Goal: Transaction & Acquisition: Purchase product/service

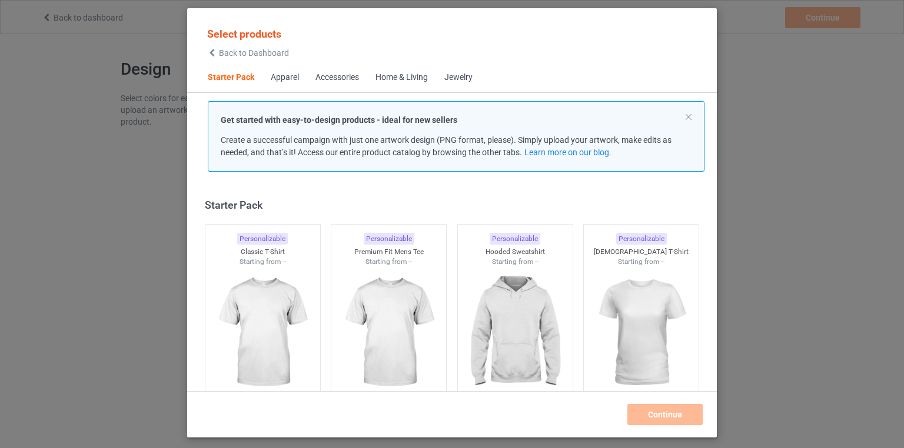
scroll to position [15, 0]
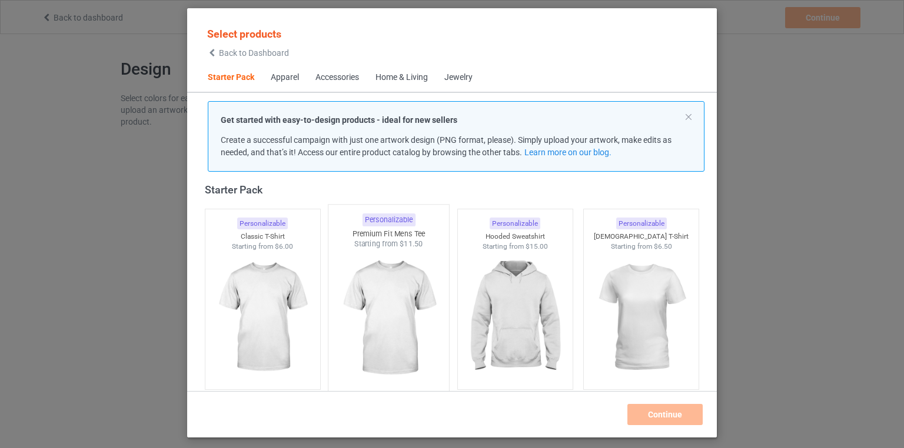
click at [399, 324] on img at bounding box center [389, 319] width 111 height 138
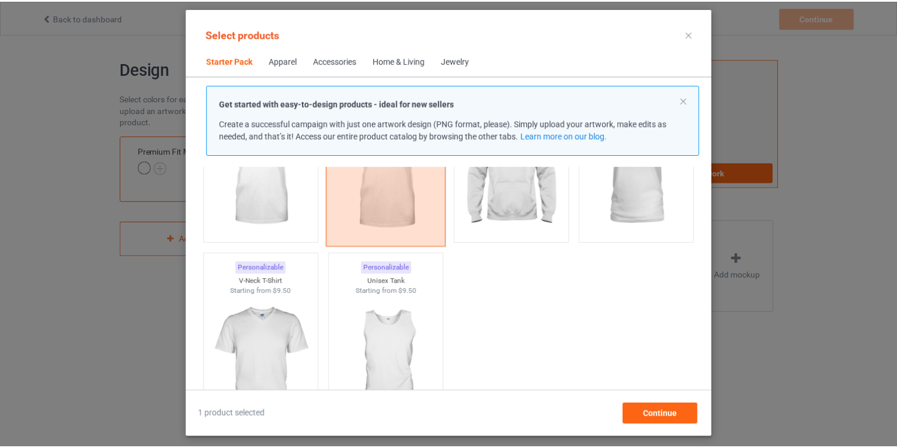
scroll to position [157, 0]
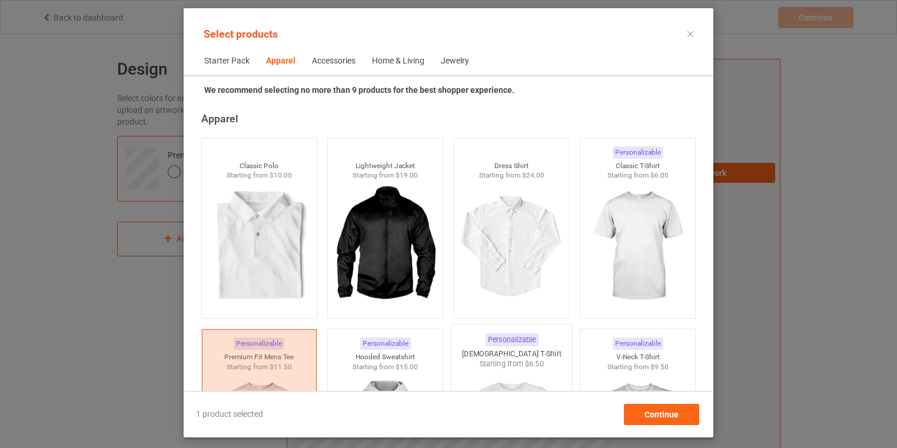
scroll to position [392, 0]
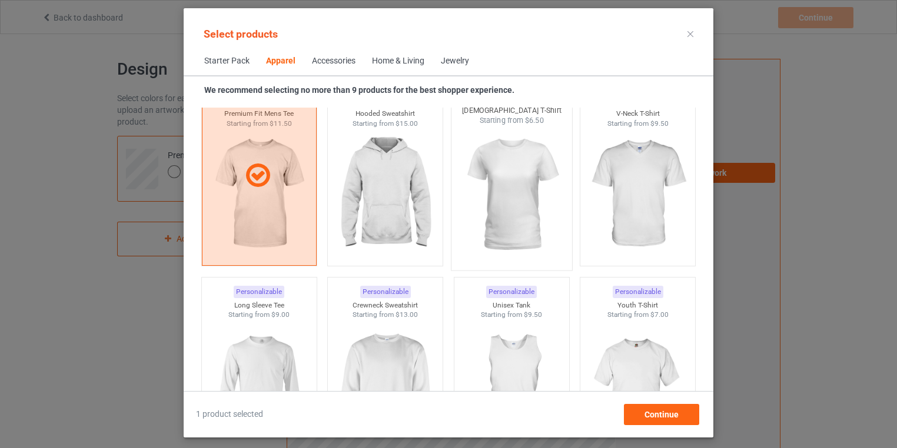
scroll to position [722, 0]
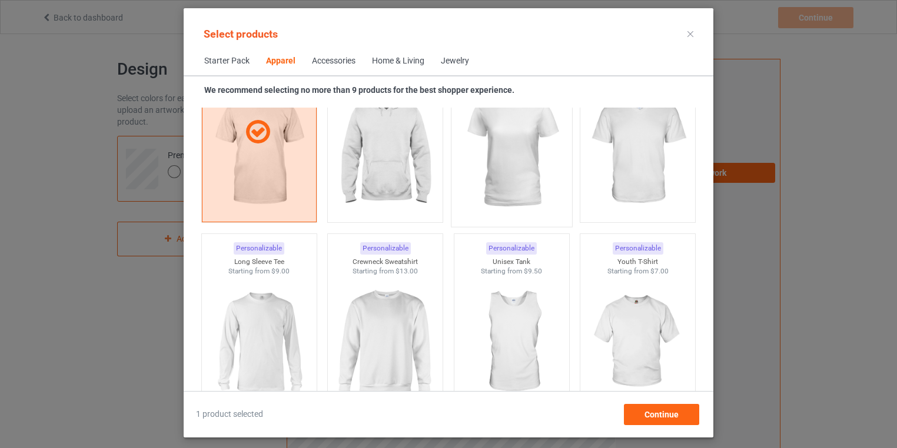
click at [483, 166] on img at bounding box center [511, 151] width 111 height 138
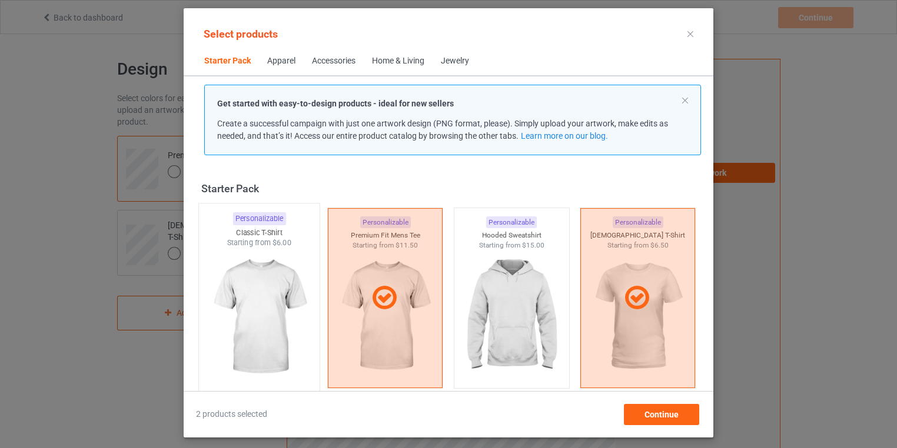
click at [270, 286] on img at bounding box center [259, 317] width 111 height 138
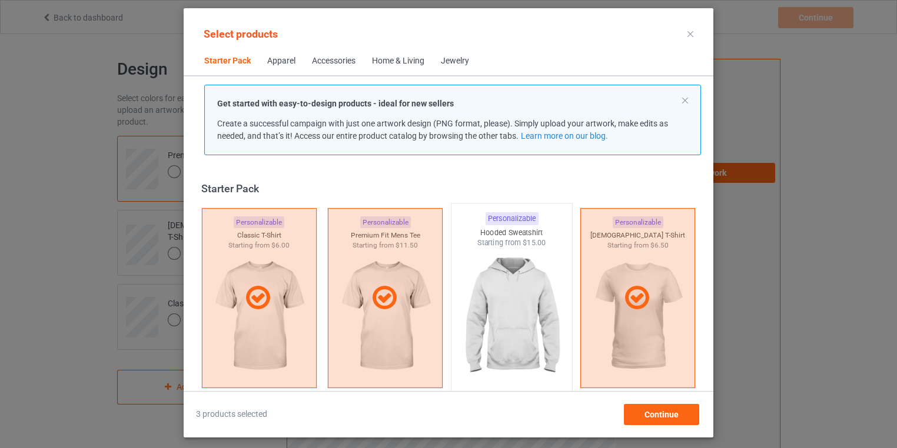
click at [531, 327] on img at bounding box center [511, 317] width 111 height 138
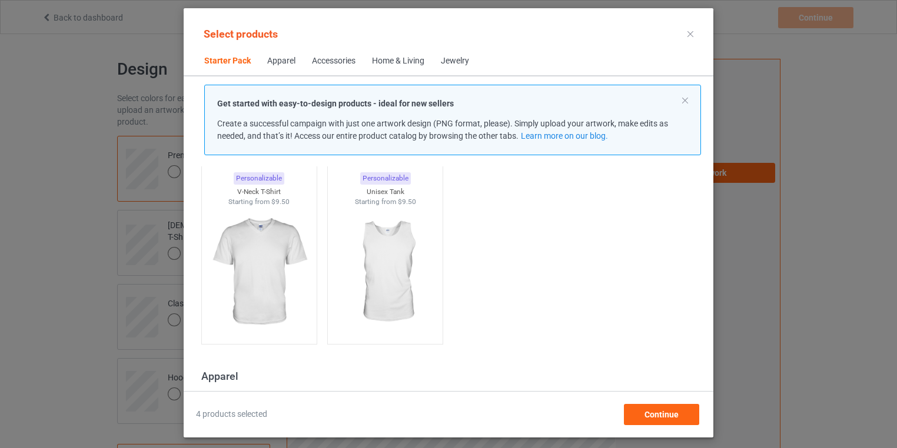
scroll to position [377, 0]
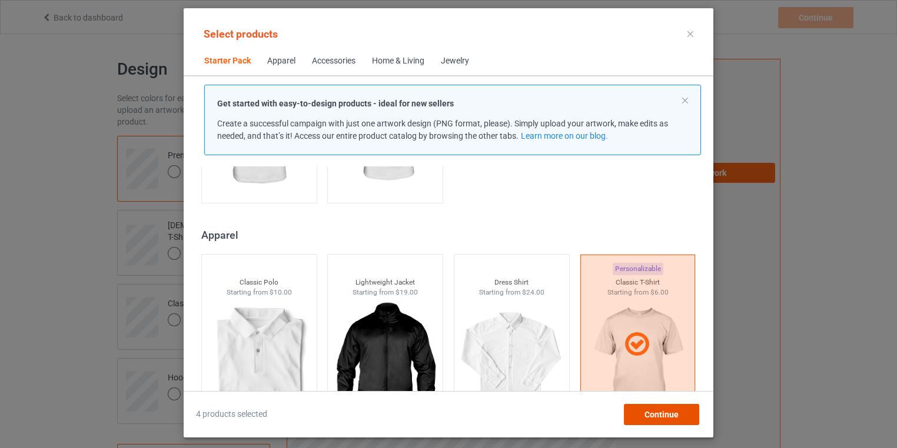
click at [657, 414] on span "Continue" at bounding box center [661, 414] width 34 height 9
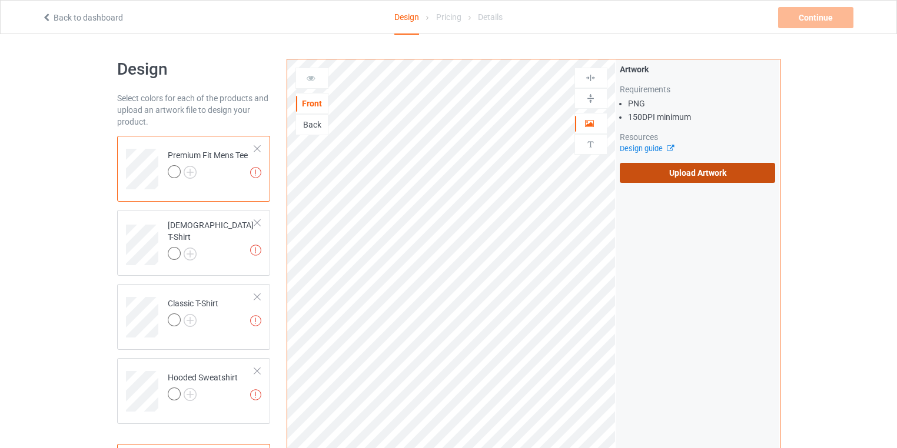
click at [708, 172] on label "Upload Artwork" at bounding box center [698, 173] width 156 height 20
click at [0, 0] on input "Upload Artwork" at bounding box center [0, 0] width 0 height 0
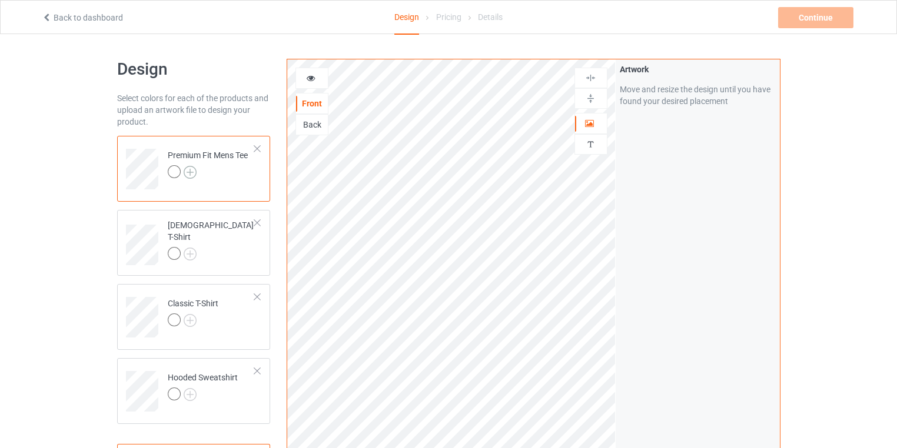
click at [191, 172] on img at bounding box center [190, 172] width 13 height 13
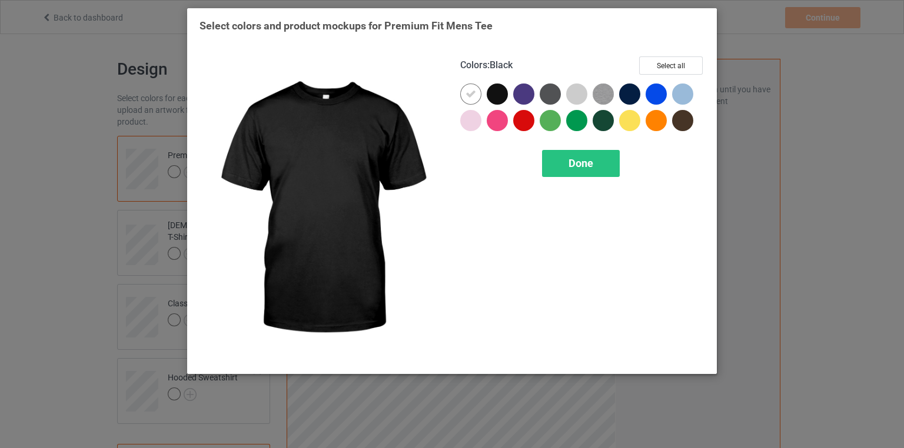
click at [503, 97] on div at bounding box center [497, 94] width 21 height 21
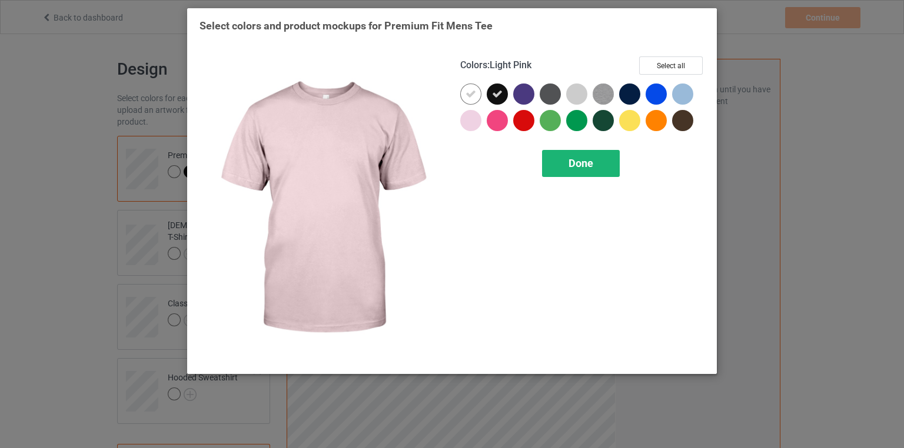
click at [581, 158] on span "Done" at bounding box center [581, 163] width 25 height 12
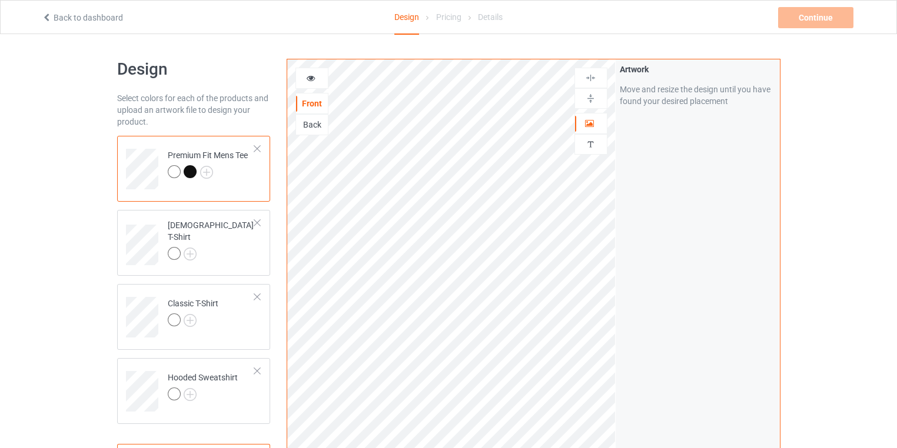
click at [193, 172] on div at bounding box center [190, 171] width 13 height 13
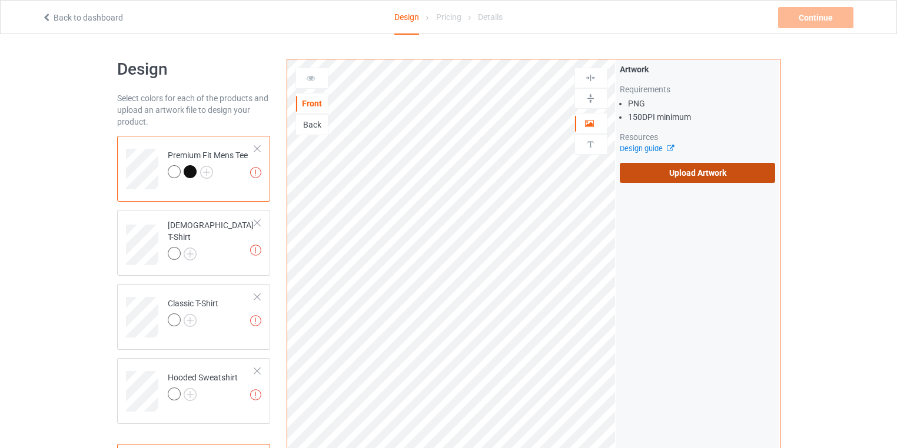
click at [742, 171] on label "Upload Artwork" at bounding box center [698, 173] width 156 height 20
click at [0, 0] on input "Upload Artwork" at bounding box center [0, 0] width 0 height 0
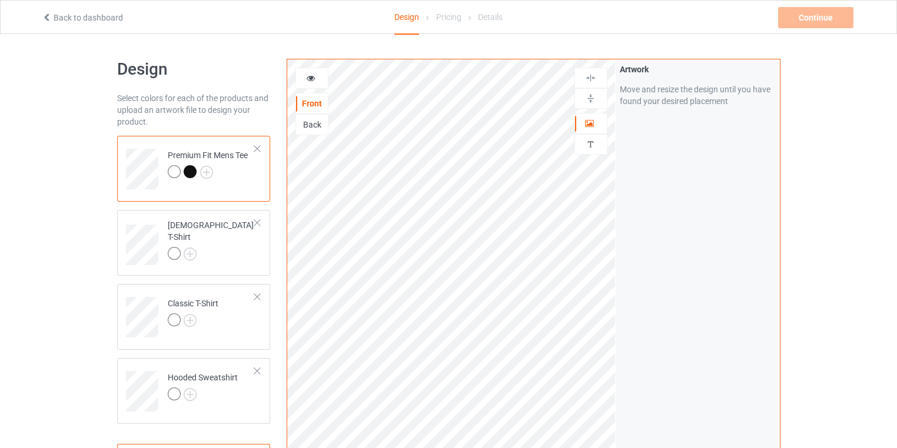
click at [172, 173] on div at bounding box center [174, 171] width 13 height 13
click at [190, 174] on div at bounding box center [190, 171] width 13 height 13
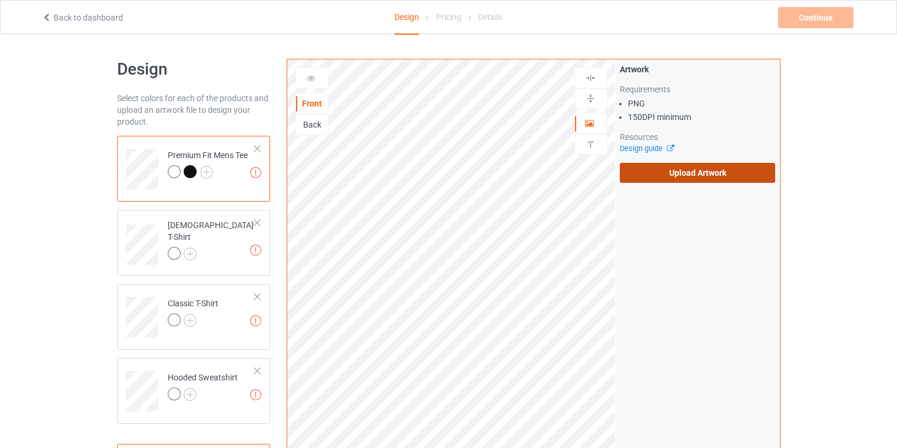
click at [697, 172] on label "Upload Artwork" at bounding box center [698, 173] width 156 height 20
click at [0, 0] on input "Upload Artwork" at bounding box center [0, 0] width 0 height 0
click at [699, 170] on label "Upload Artwork" at bounding box center [698, 173] width 156 height 20
click at [0, 0] on input "Upload Artwork" at bounding box center [0, 0] width 0 height 0
click at [52, 16] on link "Back to dashboard" at bounding box center [82, 17] width 81 height 9
